Goal: Information Seeking & Learning: Learn about a topic

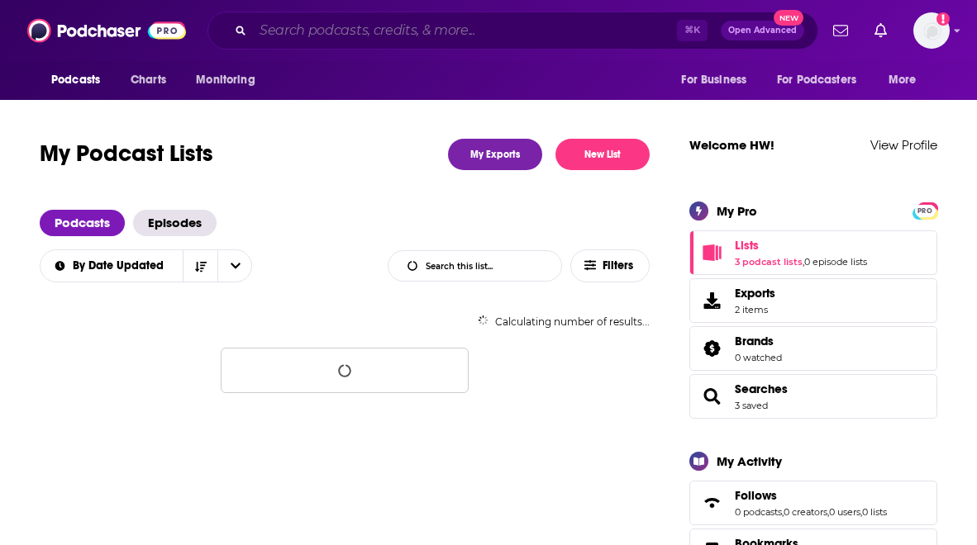
click at [325, 40] on input "Search podcasts, credits, & more..." at bounding box center [465, 30] width 424 height 26
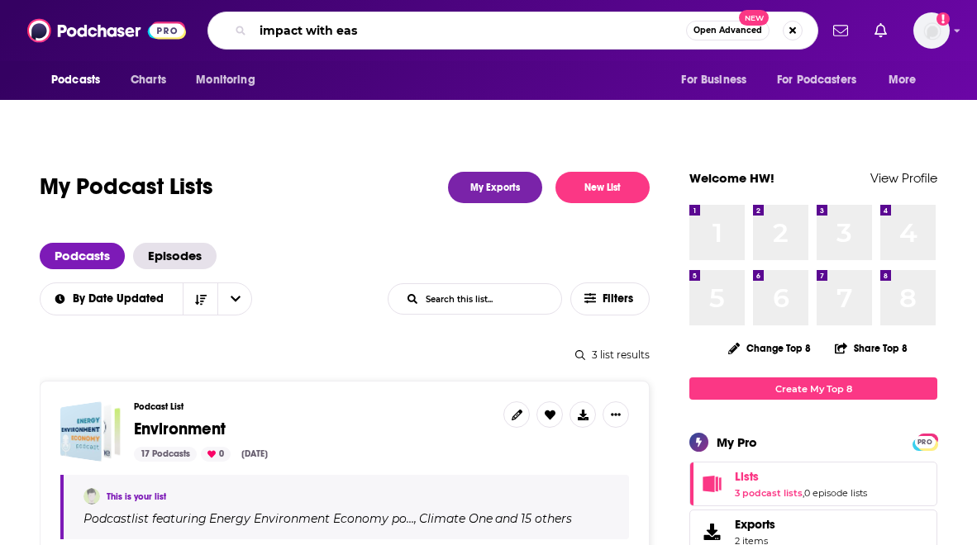
type input "impact with ease"
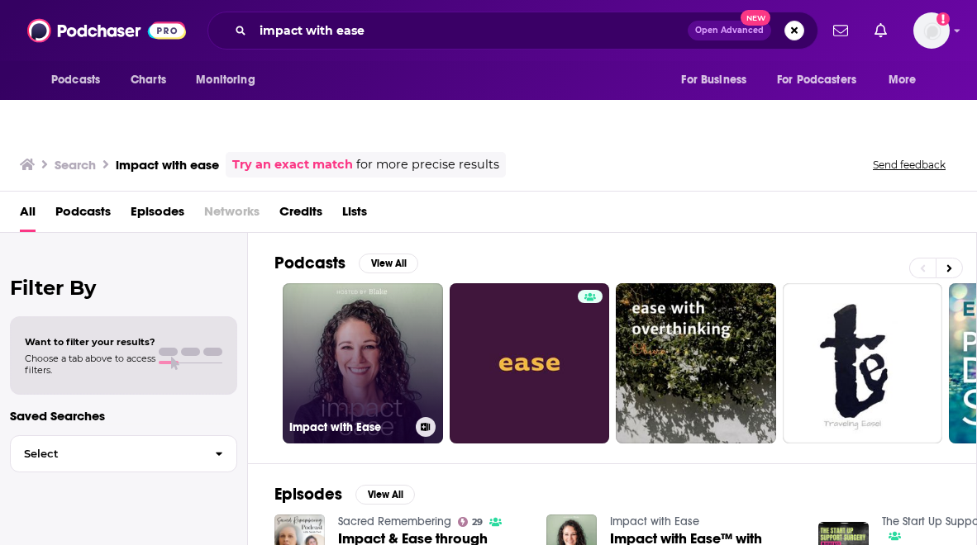
click at [349, 354] on link "Impact with Ease" at bounding box center [363, 363] width 160 height 160
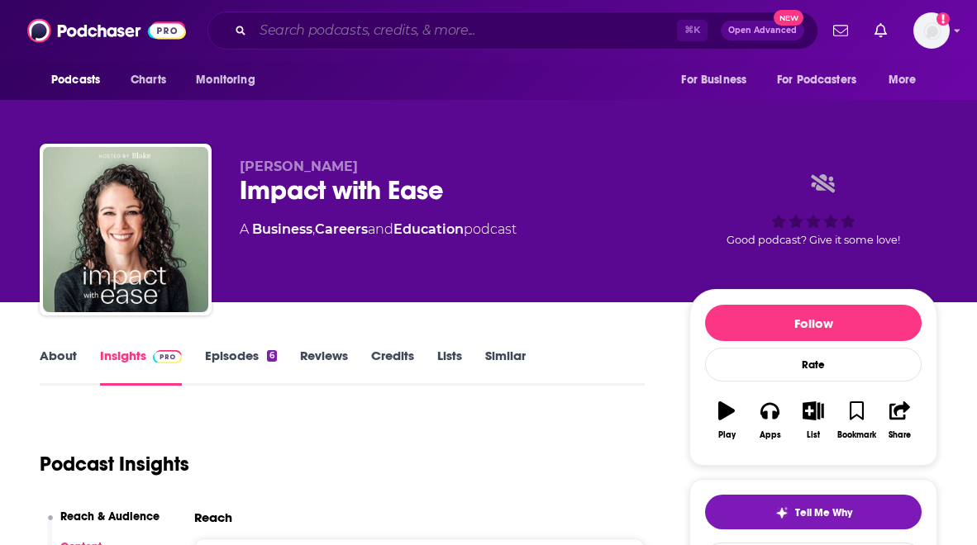
click at [388, 31] on input "Search podcasts, credits, & more..." at bounding box center [465, 30] width 424 height 26
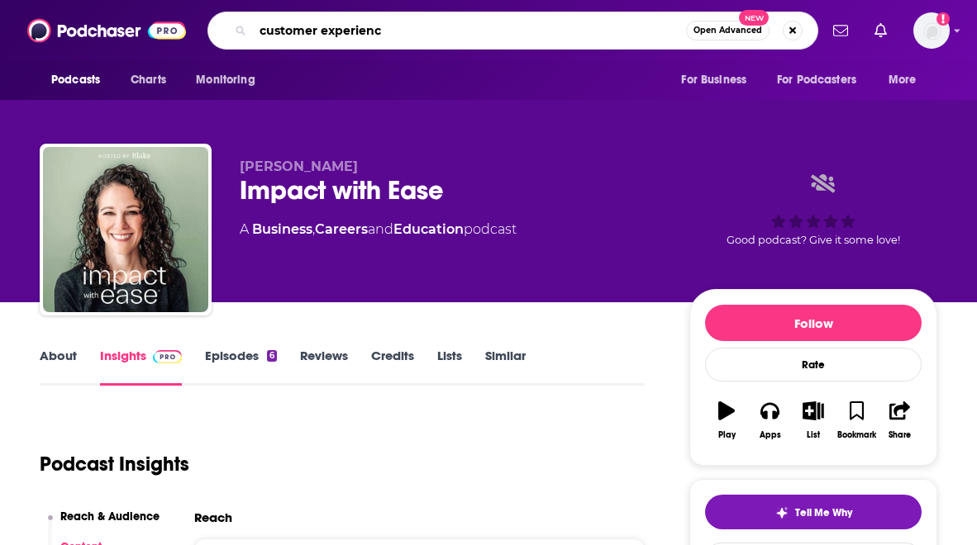
type input "customer experience"
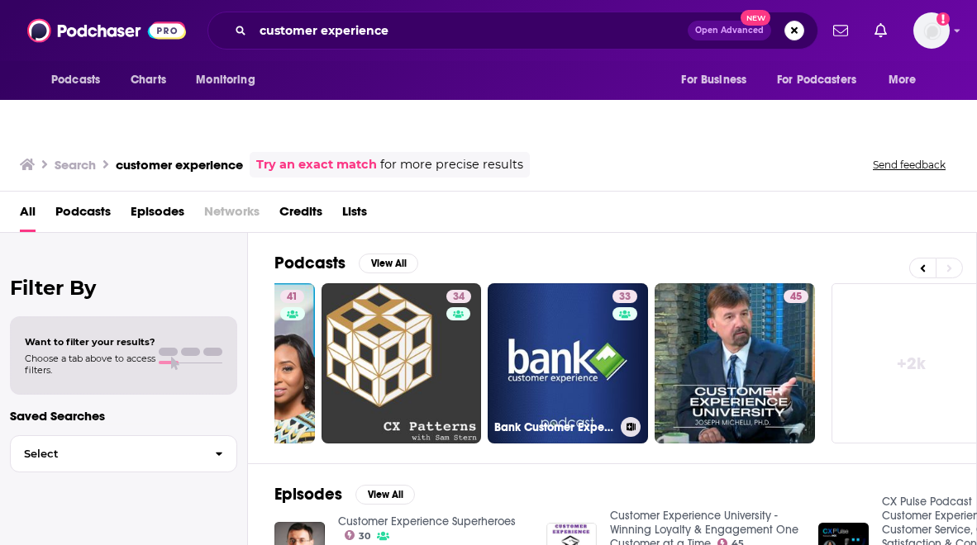
scroll to position [0, 816]
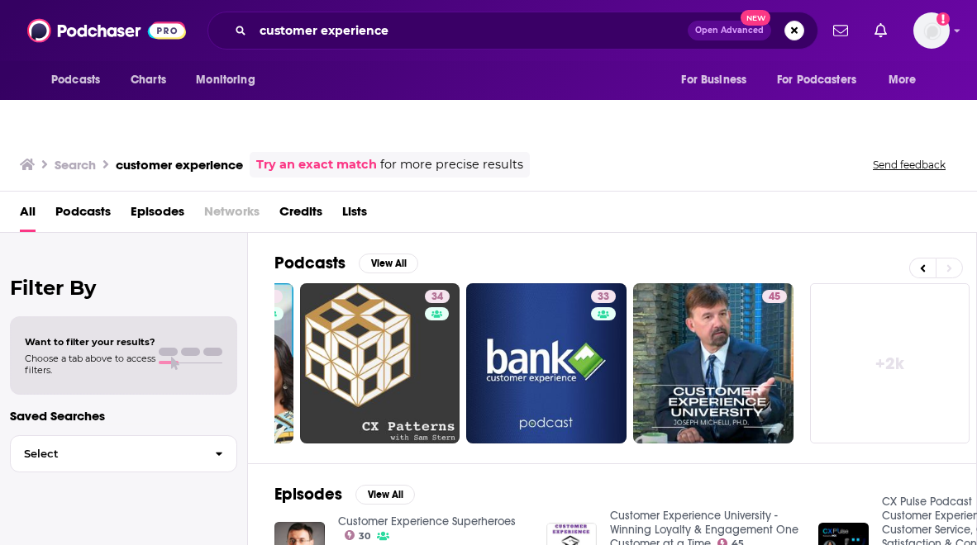
click at [581, 198] on div "All Podcasts Episodes Networks Credits Lists" at bounding box center [492, 215] width 944 height 34
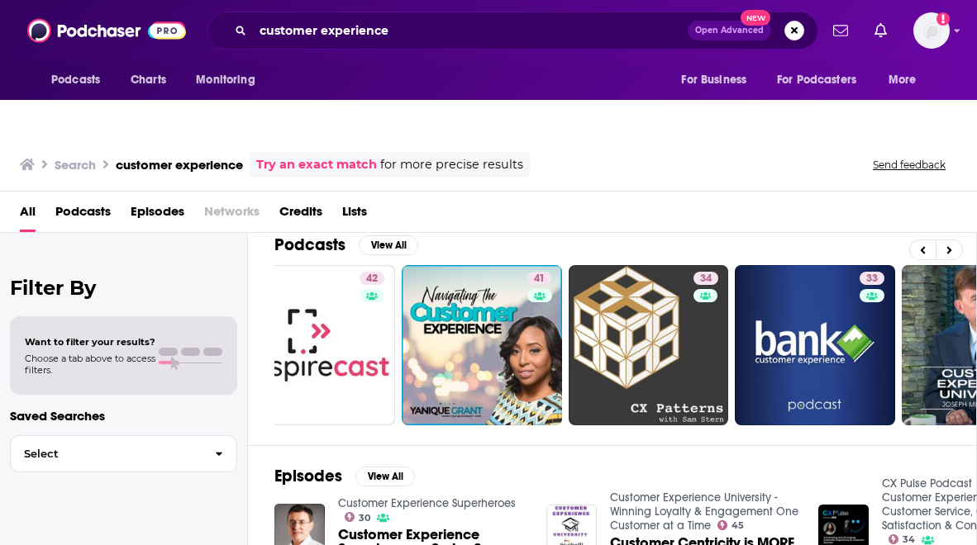
scroll to position [0, 0]
